Goal: Find specific page/section

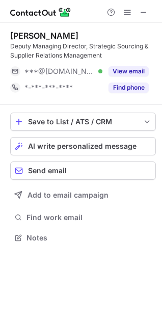
scroll to position [230, 162]
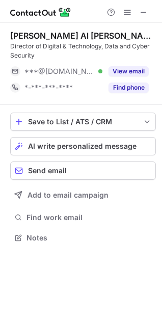
scroll to position [230, 162]
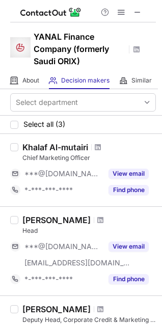
click at [144, 13] on div at bounding box center [121, 12] width 49 height 12
click at [140, 8] on span at bounding box center [137, 12] width 8 height 8
